Goal: Task Accomplishment & Management: Use online tool/utility

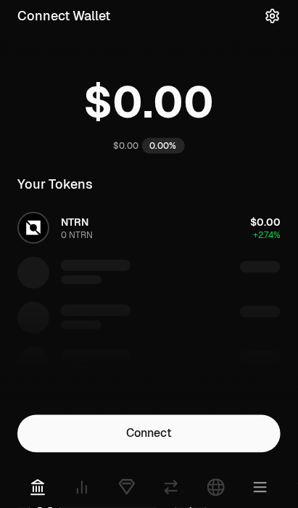
click at [197, 436] on button "Connect" at bounding box center [149, 434] width 264 height 38
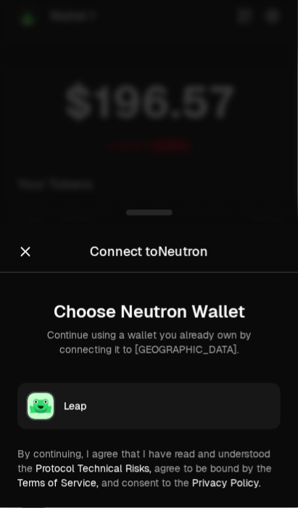
click at [188, 411] on div "Leap" at bounding box center [168, 406] width 208 height 15
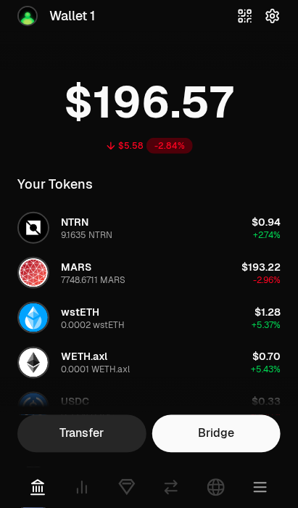
click at [132, 489] on icon at bounding box center [126, 487] width 17 height 17
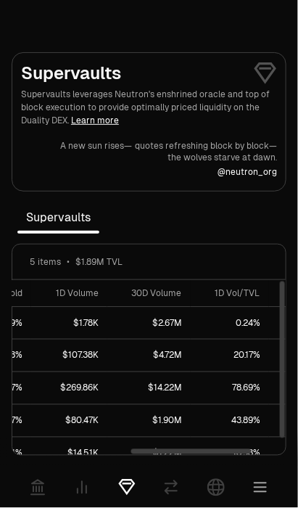
scroll to position [0, 322]
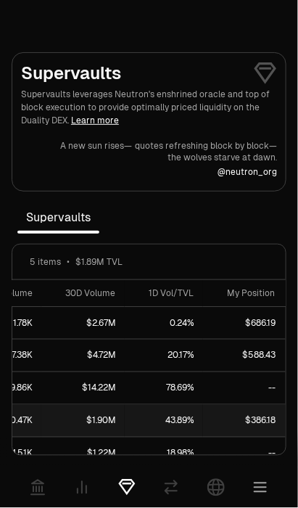
click at [248, 424] on link "$386.18" at bounding box center [248, 421] width 90 height 32
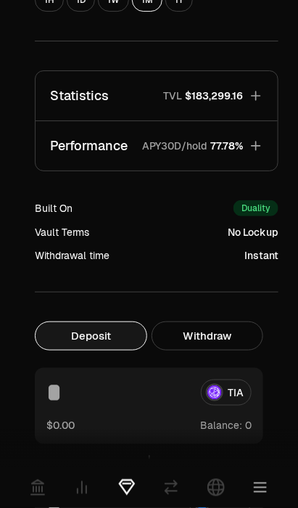
scroll to position [614, 0]
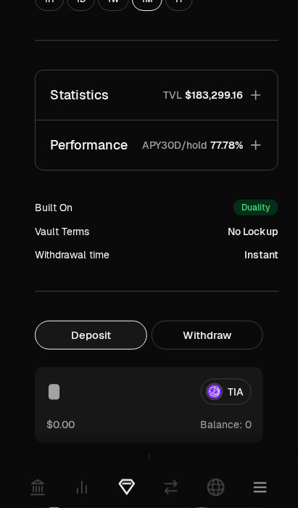
click at [225, 333] on button "Withdraw" at bounding box center [208, 335] width 113 height 29
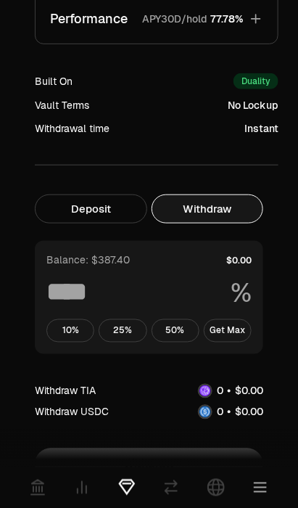
scroll to position [741, 0]
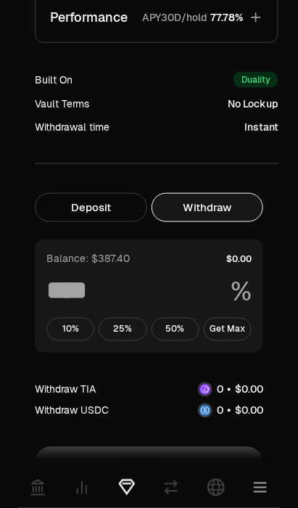
click at [240, 328] on button "Get Max" at bounding box center [228, 329] width 48 height 23
type input "***"
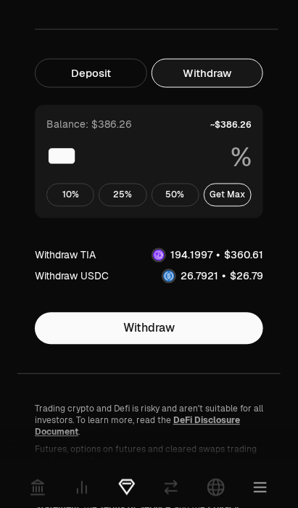
scroll to position [878, 0]
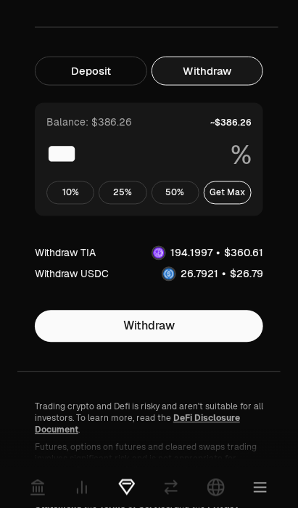
click at [129, 489] on icon at bounding box center [126, 487] width 17 height 17
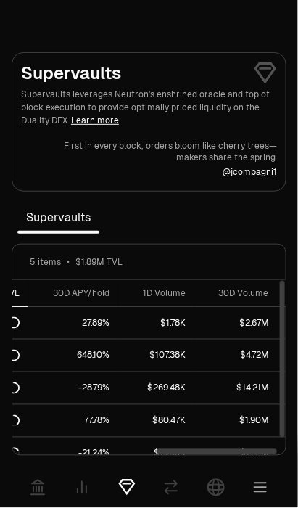
scroll to position [0, 322]
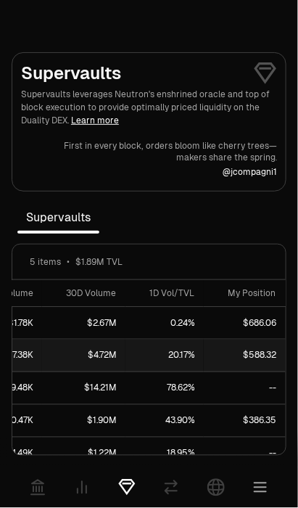
click at [263, 355] on link "$588.32" at bounding box center [249, 356] width 90 height 32
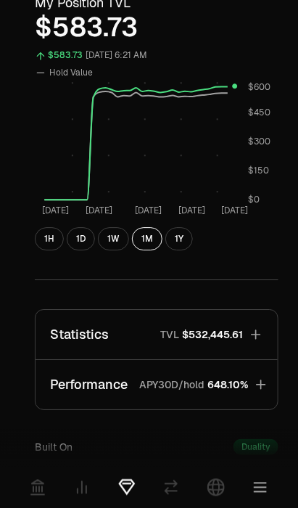
scroll to position [375, 0]
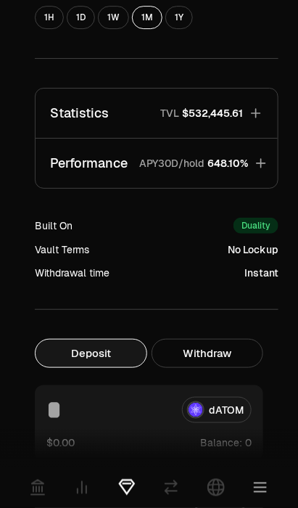
click at [248, 351] on button "Withdraw" at bounding box center [208, 353] width 113 height 29
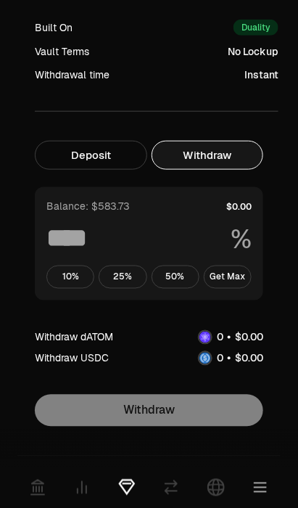
scroll to position [794, 0]
click at [235, 276] on button "Get Max" at bounding box center [228, 277] width 48 height 23
type input "***"
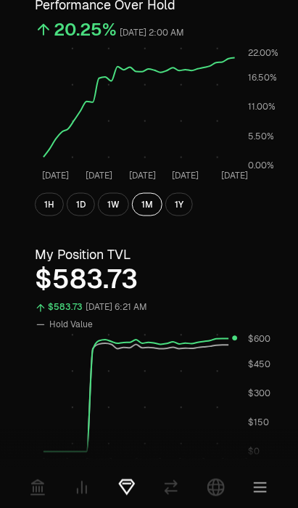
scroll to position [0, 0]
